Goal: Transaction & Acquisition: Purchase product/service

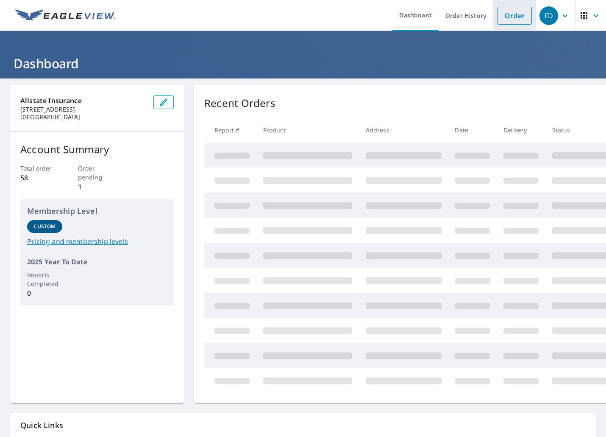
click at [507, 17] on link "Order" at bounding box center [515, 16] width 34 height 18
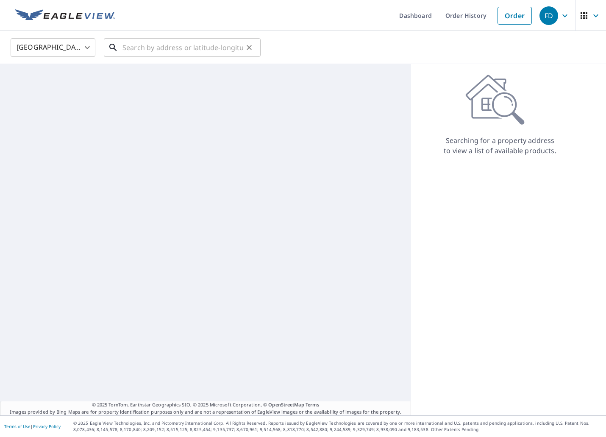
click at [183, 47] on input "text" at bounding box center [183, 48] width 121 height 24
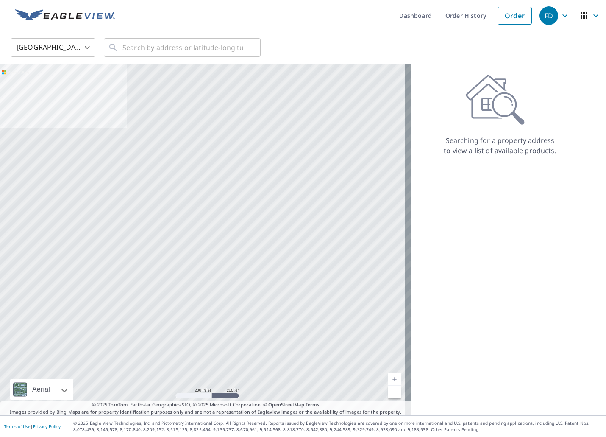
click at [461, 62] on div "United States [GEOGRAPHIC_DATA] ​ ​" at bounding box center [303, 47] width 606 height 33
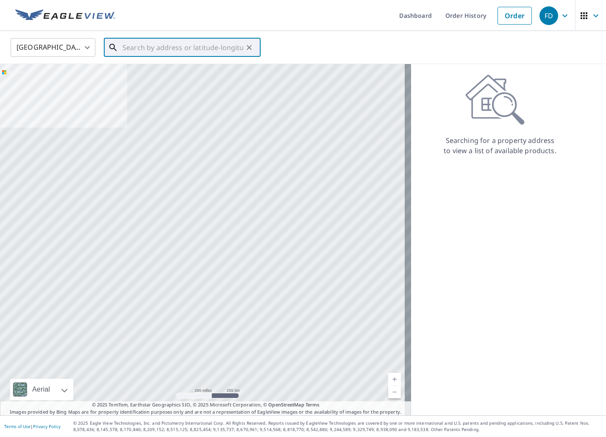
click at [207, 54] on input "text" at bounding box center [183, 48] width 121 height 24
click at [202, 50] on input "text" at bounding box center [183, 48] width 121 height 24
paste input "1747 FOX FIELD DR"
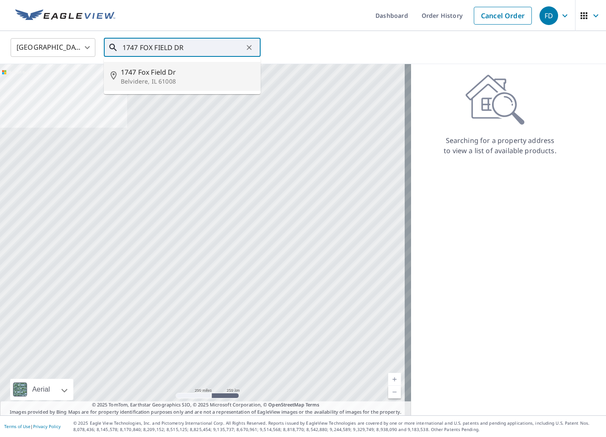
click at [151, 78] on p "Belvidere, IL 61008" at bounding box center [187, 81] width 133 height 8
type input "1747 [GEOGRAPHIC_DATA] Dr [PERSON_NAME], IL 61008"
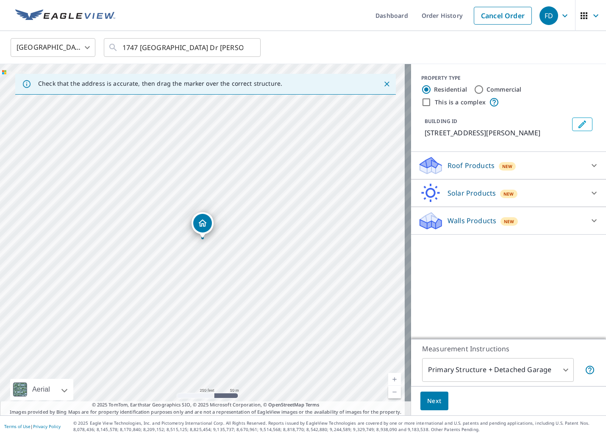
click at [475, 227] on div "Walls Products New" at bounding box center [501, 221] width 166 height 20
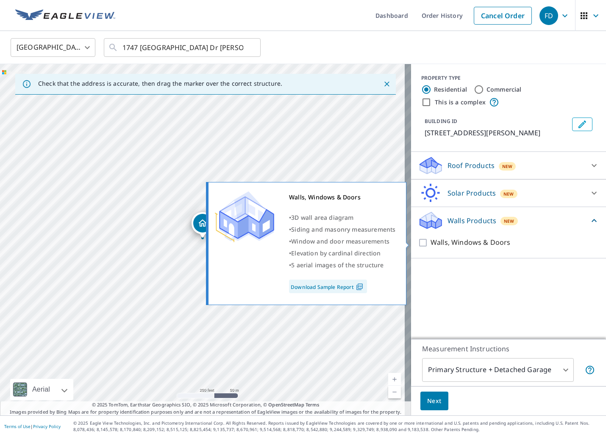
click at [465, 245] on p "Walls, Windows & Doors" at bounding box center [471, 242] width 80 height 11
click at [431, 245] on input "Walls, Windows & Doors" at bounding box center [424, 242] width 13 height 10
checkbox input "true"
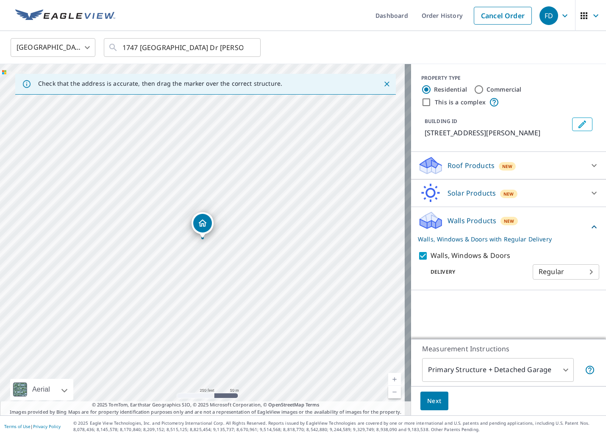
click at [558, 272] on body "FD FD Dashboard Order History Cancel Order FD [GEOGRAPHIC_DATA] [GEOGRAPHIC_DAT…" at bounding box center [303, 218] width 606 height 437
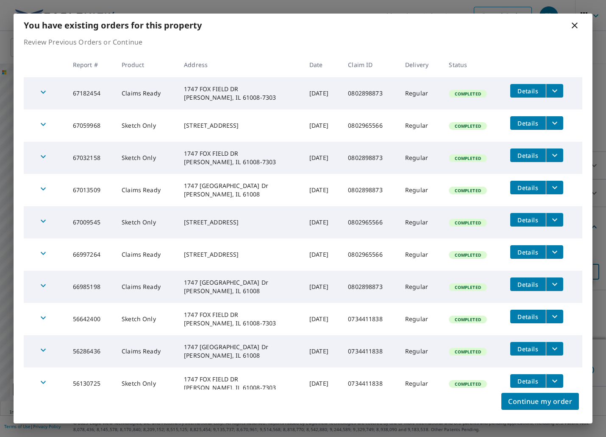
click at [550, 88] on icon "filesDropdownBtn-67182454" at bounding box center [555, 91] width 10 height 10
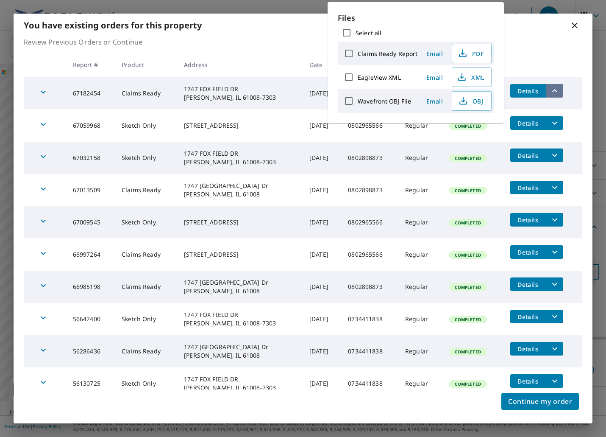
click at [550, 88] on icon "filesDropdownBtn-67182454" at bounding box center [555, 91] width 10 height 10
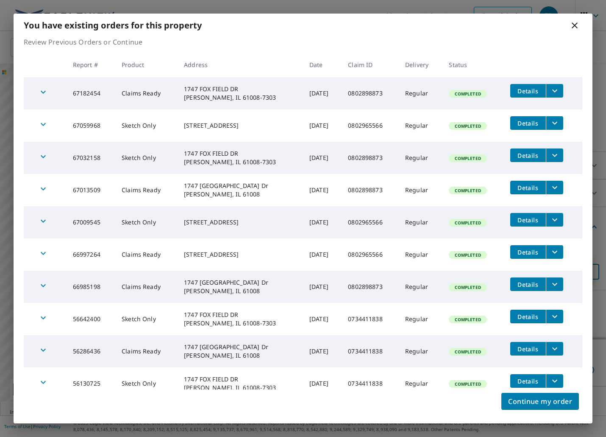
click at [550, 86] on icon "filesDropdownBtn-67182454" at bounding box center [555, 91] width 10 height 10
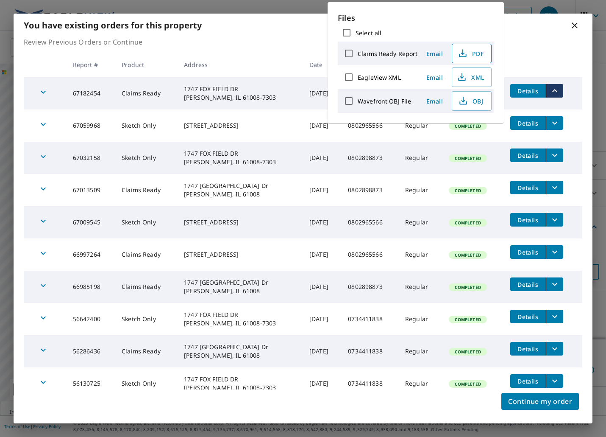
click at [477, 51] on span "PDF" at bounding box center [471, 53] width 27 height 10
click at [549, 33] on div "You have existing orders for this property" at bounding box center [303, 25] width 579 height 23
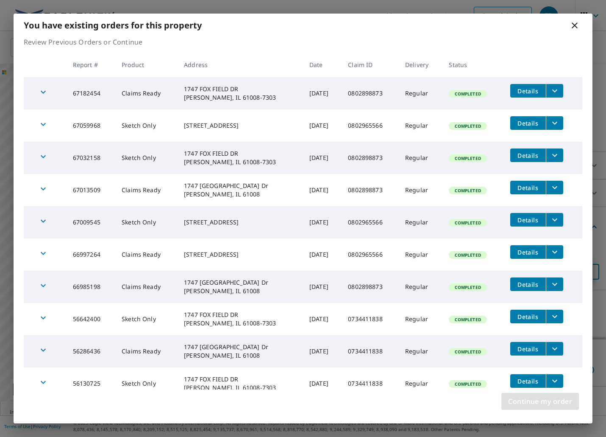
click at [546, 400] on span "Continue my order" at bounding box center [540, 401] width 64 height 12
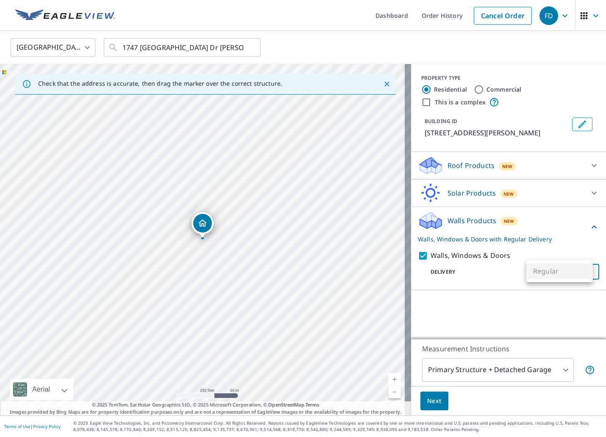
click at [421, 400] on div at bounding box center [303, 218] width 606 height 437
click at [432, 406] on button "Next" at bounding box center [435, 400] width 28 height 19
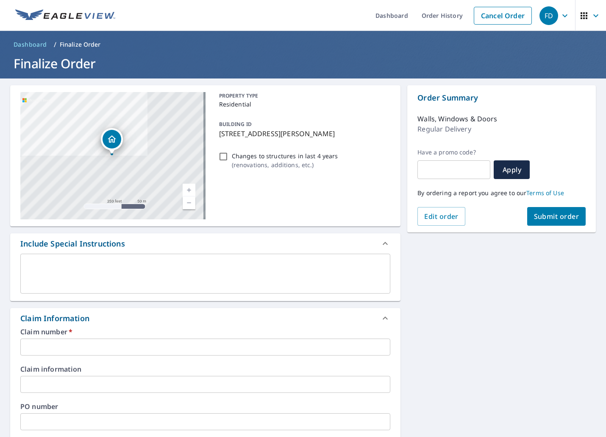
drag, startPoint x: 539, startPoint y: 218, endPoint x: 517, endPoint y: 320, distance: 104.5
click at [517, 320] on div "[STREET_ADDRESS][GEOGRAPHIC_DATA][PERSON_NAME] A standard road map Aerial A det…" at bounding box center [303, 384] width 606 height 612
click at [81, 353] on input "text" at bounding box center [205, 346] width 370 height 17
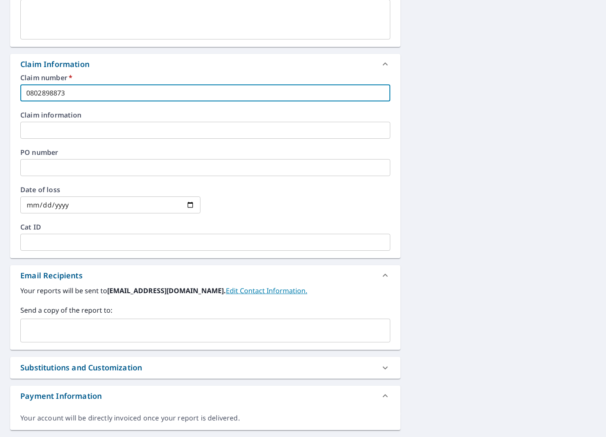
scroll to position [254, 0]
type input "0802898873"
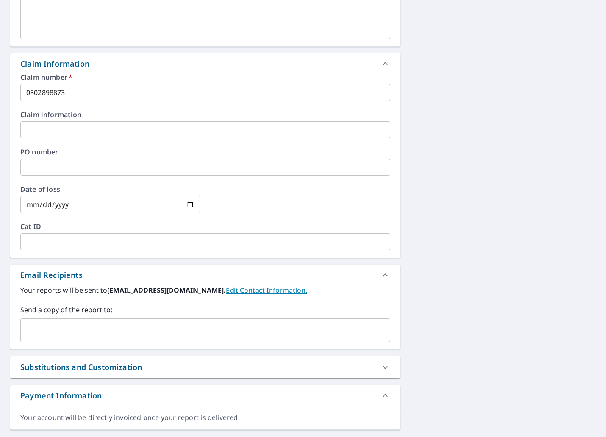
click at [484, 213] on div "[STREET_ADDRESS][GEOGRAPHIC_DATA][PERSON_NAME] A standard road map Aerial A det…" at bounding box center [303, 130] width 606 height 612
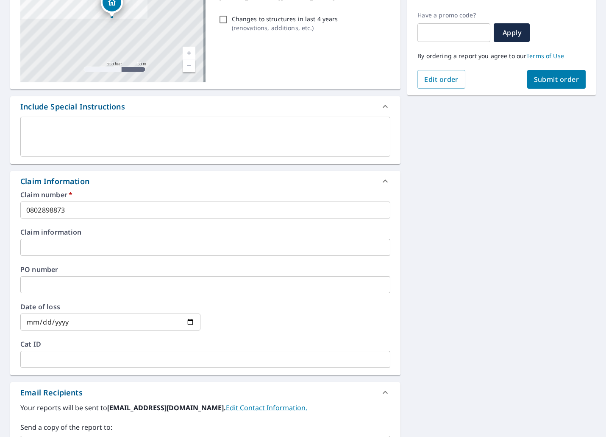
scroll to position [0, 0]
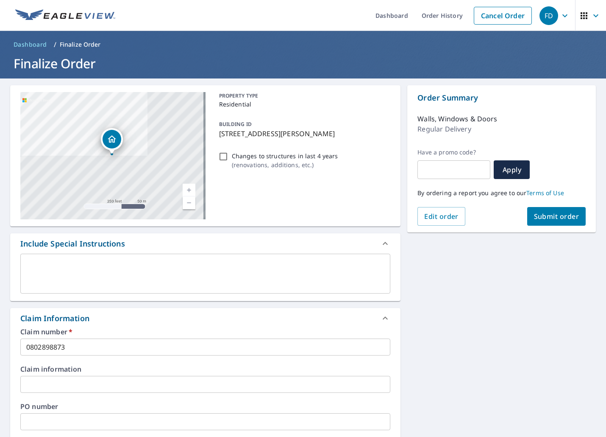
click at [534, 219] on span "Submit order" at bounding box center [556, 216] width 45 height 9
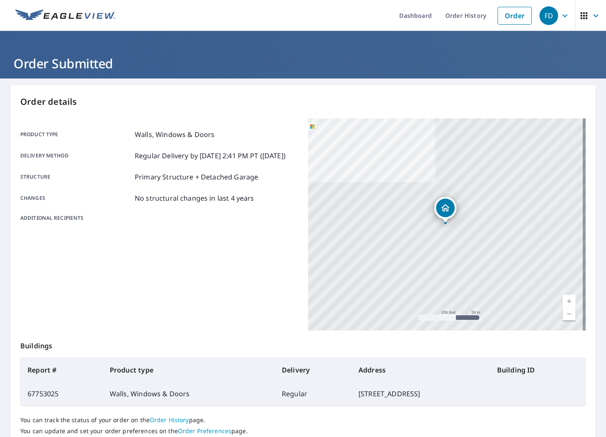
click at [206, 279] on div "Product type Walls, Windows & Doors Delivery method Regular Delivery by [DATE] …" at bounding box center [159, 224] width 278 height 212
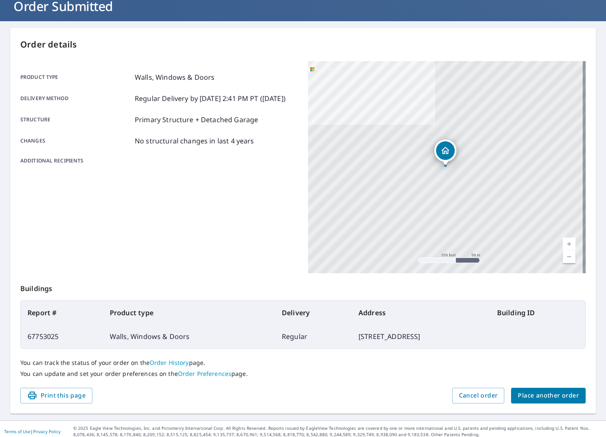
scroll to position [62, 0]
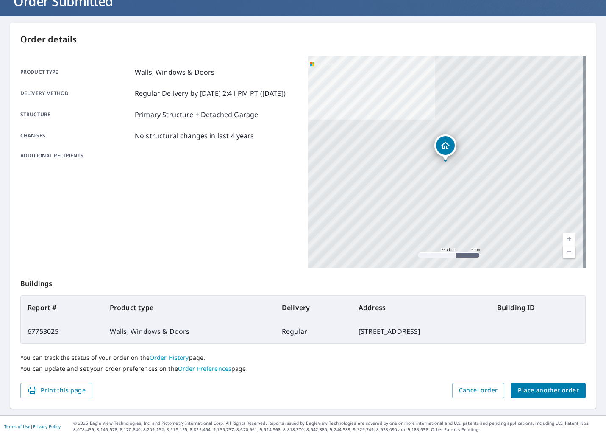
click at [354, 370] on p "You can update and set your order preferences on the Order Preferences page." at bounding box center [303, 369] width 566 height 8
click at [225, 233] on div "Product type Walls, Windows & Doors Delivery method Regular Delivery by [DATE] …" at bounding box center [159, 162] width 278 height 212
